Goal: Task Accomplishment & Management: Manage account settings

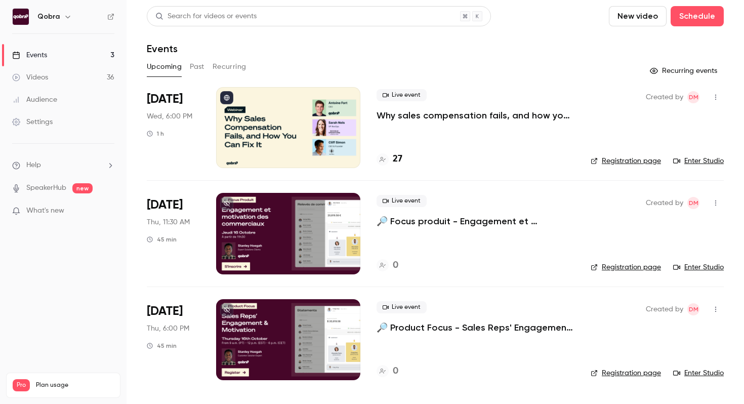
click at [434, 116] on p "Why sales compensation fails, and how you can fix it" at bounding box center [475, 115] width 198 height 12
click at [391, 158] on div "27" at bounding box center [389, 159] width 26 height 14
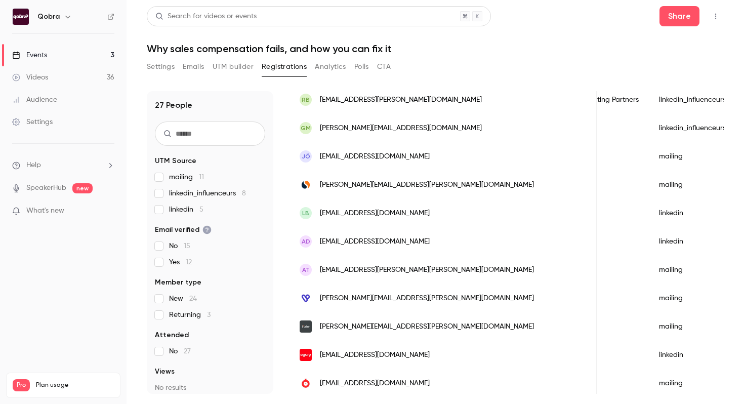
scroll to position [559, 0]
